Goal: Task Accomplishment & Management: Use online tool/utility

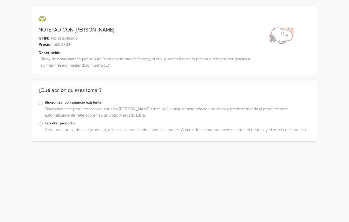
click at [45, 124] on label "Exportar producto" at bounding box center [177, 123] width 265 height 6
click at [0, 0] on input "Exportar producto" at bounding box center [0, 0] width 0 height 0
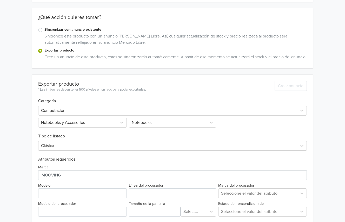
scroll to position [77, 0]
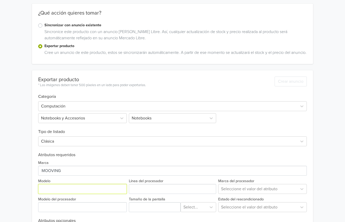
click at [79, 193] on input "Modelo" at bounding box center [82, 189] width 89 height 10
type input "s"
type input "SNOOPY"
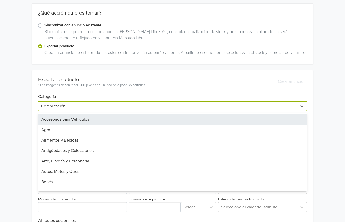
click at [93, 110] on div at bounding box center [167, 105] width 253 height 7
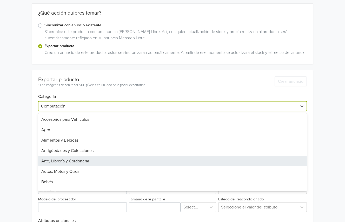
click at [75, 164] on div "Arte, Librería y Cordonería" at bounding box center [172, 161] width 269 height 10
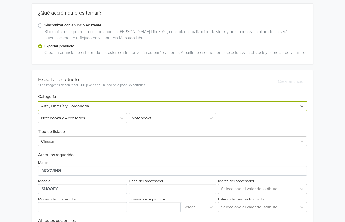
scroll to position [13, 0]
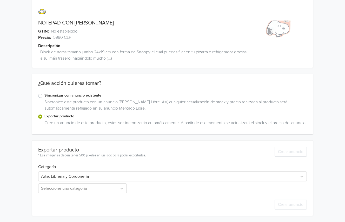
click at [76, 126] on div "Cree un anuncio de este producto, estos se sincronizarán automáticamente. A par…" at bounding box center [174, 123] width 264 height 8
click at [70, 186] on div "Seleccione una categoría" at bounding box center [83, 188] width 90 height 10
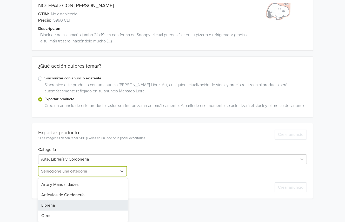
click at [77, 205] on div "Librería" at bounding box center [83, 205] width 90 height 10
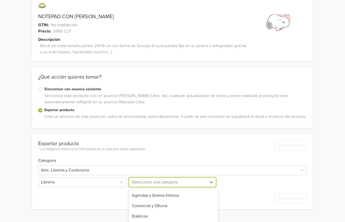
scroll to position [65, 0]
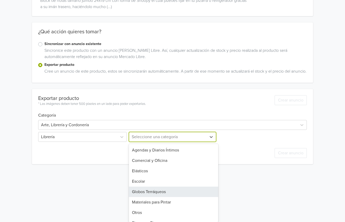
click at [164, 142] on div "Globos Terráqueos, 5 of 10. 10 results available. Use Up and Down to choose opt…" at bounding box center [173, 137] width 90 height 10
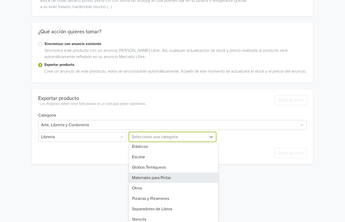
scroll to position [0, 0]
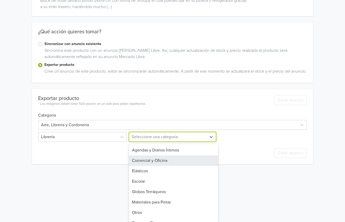
click at [165, 158] on div "Comercial y Oficina" at bounding box center [174, 160] width 90 height 10
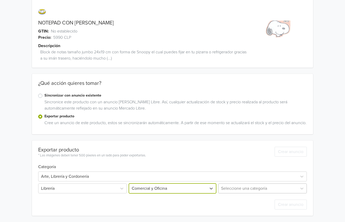
scroll to position [65, 0]
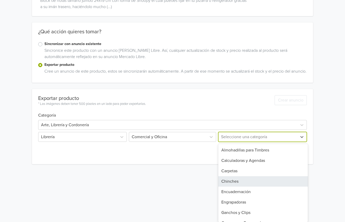
click at [236, 142] on div "Chinches, 4 of 22. 22 results available. Use Up and Down to choose options, pre…" at bounding box center [262, 137] width 90 height 10
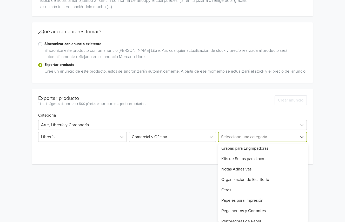
scroll to position [63, 0]
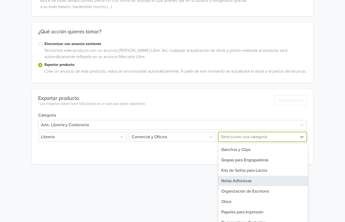
click at [264, 182] on div "Notas Adhesivas" at bounding box center [263, 180] width 90 height 10
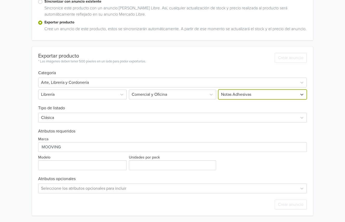
scroll to position [107, 0]
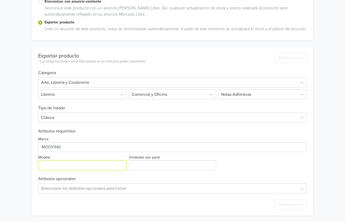
click at [90, 169] on input "Modelo" at bounding box center [82, 165] width 89 height 10
type input "SNOOPY"
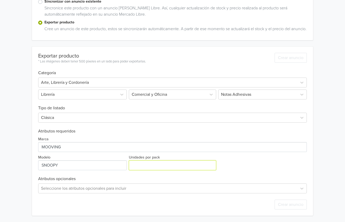
click at [158, 163] on input "Unidades por pack" at bounding box center [173, 165] width 88 height 10
type input "1"
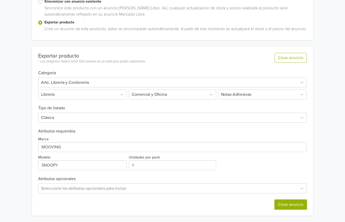
click at [292, 206] on button "Crear anuncio" at bounding box center [290, 204] width 32 height 10
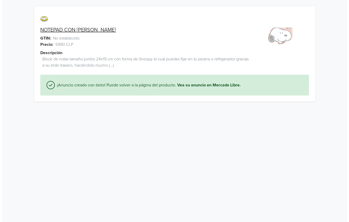
scroll to position [0, 0]
click at [114, 27] on link "NOTEPAD CON IMÁN SNOOPY MOOVING" at bounding box center [76, 30] width 76 height 6
drag, startPoint x: 31, startPoint y: 31, endPoint x: 142, endPoint y: 26, distance: 110.7
click at [142, 26] on div "NOTEPAD CON IMÁN SNOOPY MOOVING GTIN: No establecido Precio: 5990 CLP Descripci…" at bounding box center [174, 54] width 341 height 108
drag, startPoint x: 142, startPoint y: 28, endPoint x: 32, endPoint y: 30, distance: 109.9
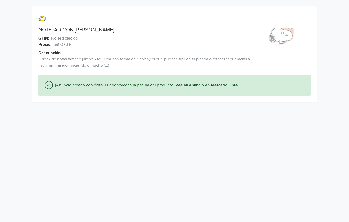
click at [32, 30] on div "NOTEPAD CON IMÁN SNOOPY MOOVING GTIN: No establecido Precio: 5990 CLP Descripci…" at bounding box center [174, 54] width 341 height 108
copy link "NOTEPAD CON IMÁN SNOOPY MOOVING"
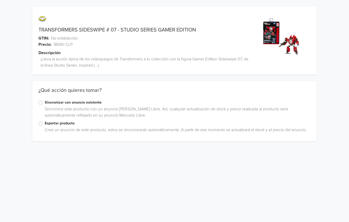
click at [45, 124] on label "Exportar producto" at bounding box center [177, 123] width 265 height 6
click at [0, 0] on input "Exportar producto" at bounding box center [0, 0] width 0 height 0
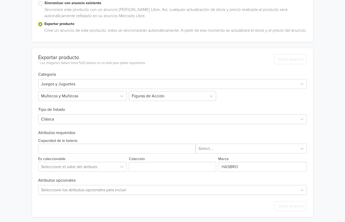
scroll to position [107, 0]
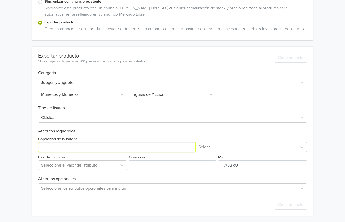
click at [77, 145] on input "Capacidad de la batería" at bounding box center [116, 147] width 157 height 10
type input "1"
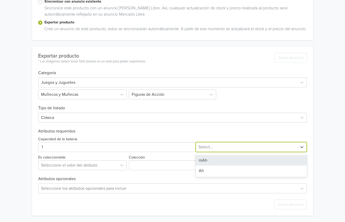
click at [214, 145] on div at bounding box center [246, 146] width 96 height 7
click at [205, 163] on div "mAh" at bounding box center [251, 160] width 111 height 10
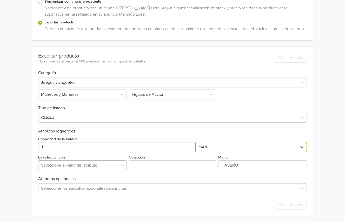
click at [77, 163] on div at bounding box center [77, 164] width 73 height 7
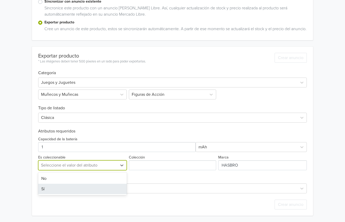
drag, startPoint x: 63, startPoint y: 186, endPoint x: 109, endPoint y: 178, distance: 46.7
click at [63, 186] on div "Sí" at bounding box center [82, 188] width 89 height 10
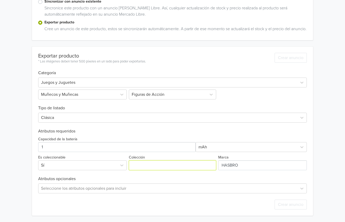
click at [142, 167] on input "Colección" at bounding box center [173, 165] width 88 height 10
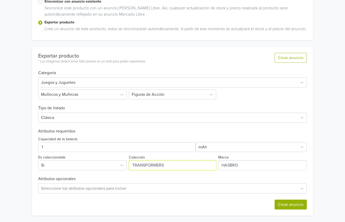
type input "TRANSFORMERS"
click at [291, 207] on button "Crear anuncio" at bounding box center [290, 204] width 32 height 10
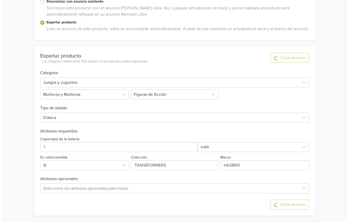
scroll to position [0, 0]
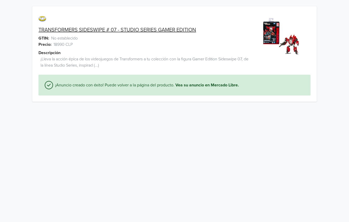
click at [147, 31] on link "TRANSFORMERS SIDESWIPE # 07 - STUDIO SERIES GAMER EDITION" at bounding box center [116, 30] width 157 height 6
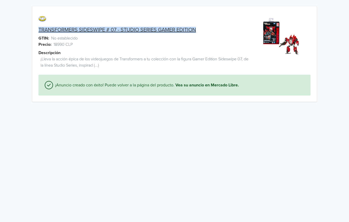
drag, startPoint x: 37, startPoint y: 28, endPoint x: 183, endPoint y: 28, distance: 146.5
click at [204, 30] on div "TRANSFORMERS SIDESWIPE # 07 - STUDIO SERIES GAMER EDITION" at bounding box center [138, 30] width 213 height 6
copy link "TRANSFORMERS SIDESWIPE # 07 - STUDIO SERIES GAMER EDITION"
